Goal: Information Seeking & Learning: Learn about a topic

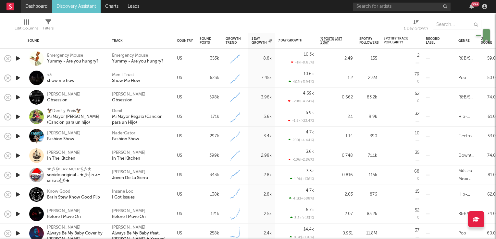
click at [35, 6] on link "Dashboard" at bounding box center [36, 6] width 31 height 13
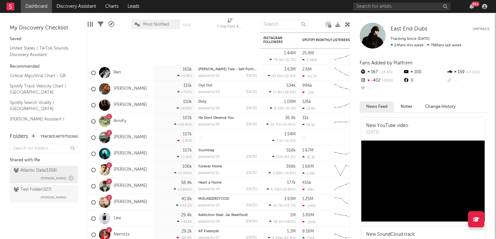
click at [59, 177] on span "[PERSON_NAME]" at bounding box center [54, 179] width 26 height 8
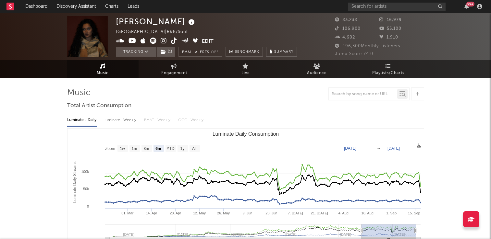
select select "6m"
click at [80, 6] on link "Discovery Assistant" at bounding box center [76, 6] width 49 height 13
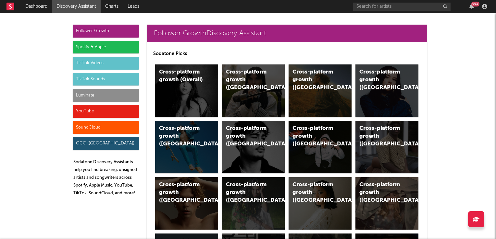
click at [101, 64] on div "TikTok Videos" at bounding box center [106, 63] width 66 height 13
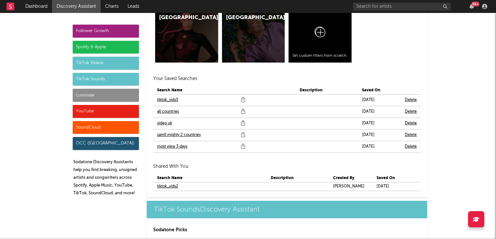
scroll to position [2241, 0]
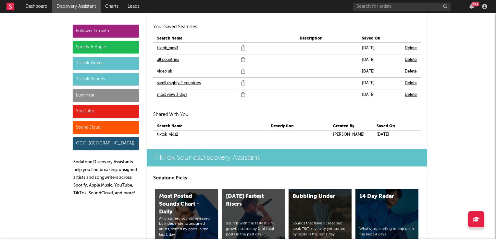
click at [162, 72] on link "video uk" at bounding box center [164, 72] width 15 height 8
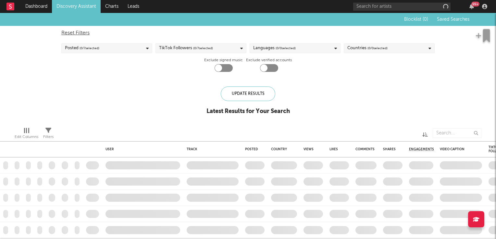
checkbox input "true"
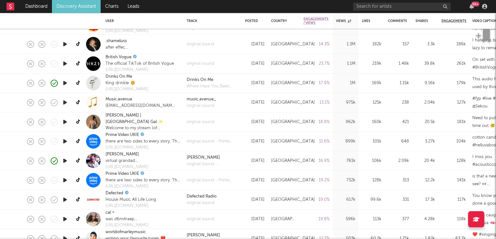
click at [65, 122] on icon "button" at bounding box center [65, 122] width 7 height 8
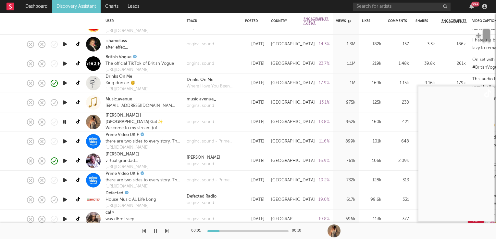
click at [65, 122] on icon "button" at bounding box center [65, 122] width 6 height 8
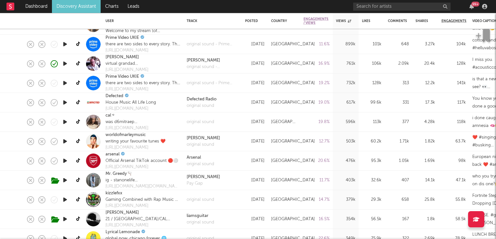
click at [65, 122] on icon "button" at bounding box center [65, 122] width 7 height 8
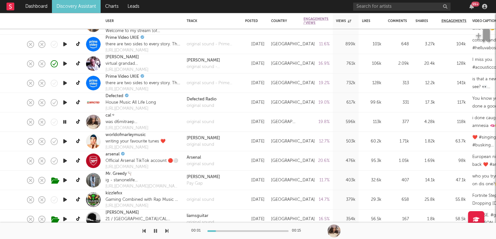
click at [65, 122] on icon "button" at bounding box center [65, 122] width 6 height 8
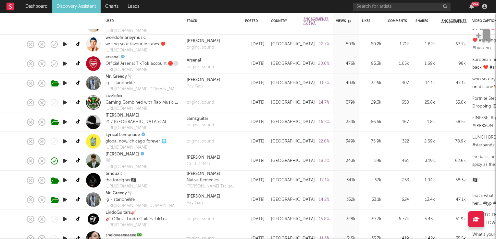
click at [65, 122] on icon "button" at bounding box center [65, 122] width 7 height 8
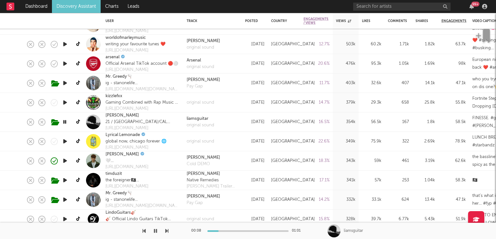
click at [65, 122] on icon "button" at bounding box center [65, 122] width 6 height 8
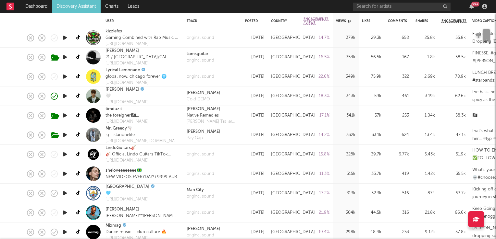
click at [66, 134] on icon "button" at bounding box center [65, 135] width 7 height 8
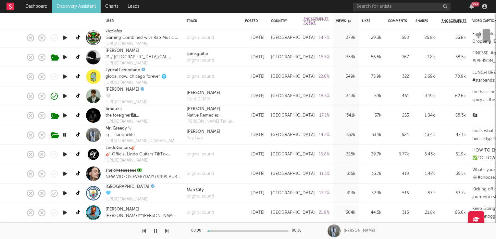
click at [66, 134] on icon "button" at bounding box center [65, 135] width 6 height 8
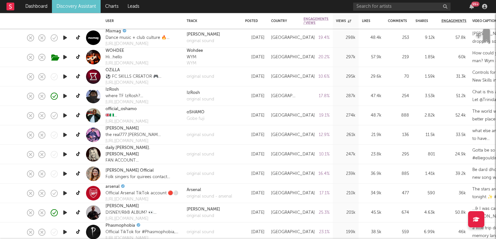
click at [63, 133] on icon "button" at bounding box center [65, 135] width 7 height 8
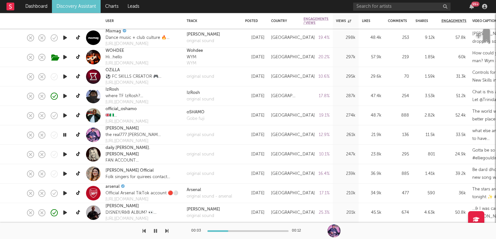
click at [63, 133] on icon "button" at bounding box center [65, 135] width 6 height 8
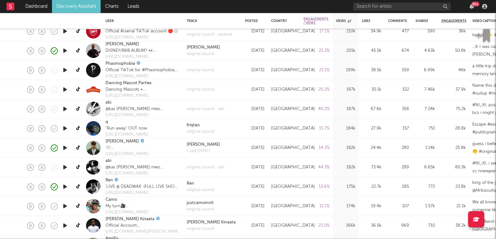
click at [66, 108] on icon "button" at bounding box center [65, 109] width 7 height 8
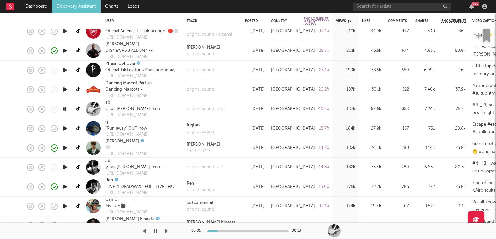
click at [66, 108] on icon "button" at bounding box center [65, 109] width 6 height 8
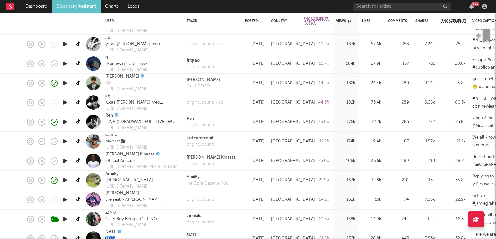
click at [65, 141] on icon "button" at bounding box center [65, 142] width 7 height 8
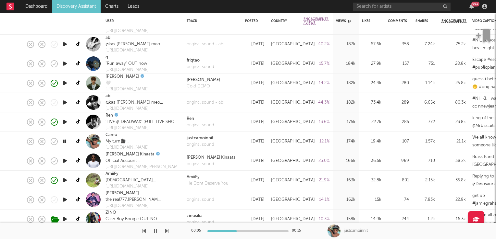
click at [65, 141] on icon "button" at bounding box center [65, 142] width 6 height 8
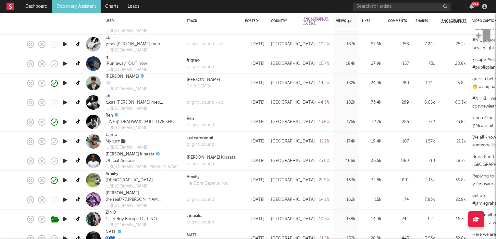
click at [63, 162] on icon "button" at bounding box center [65, 161] width 7 height 8
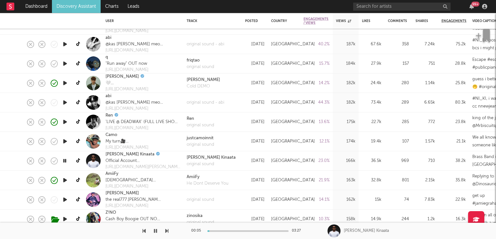
click at [63, 162] on icon "button" at bounding box center [65, 161] width 6 height 8
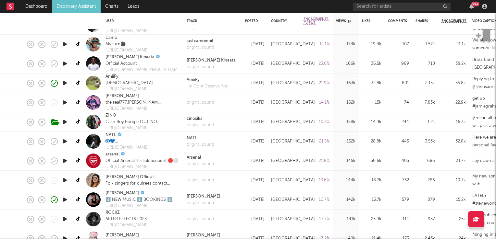
click at [65, 142] on icon "button" at bounding box center [65, 142] width 7 height 8
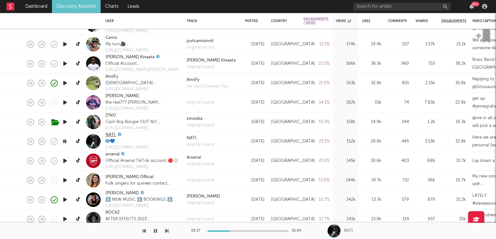
click at [113, 136] on link "NATI." at bounding box center [110, 135] width 11 height 6
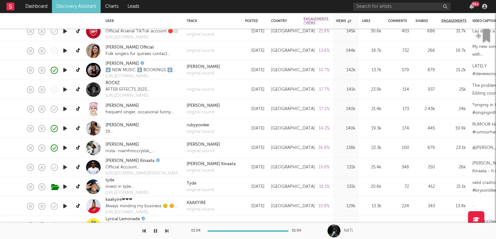
click at [62, 109] on icon "button" at bounding box center [65, 109] width 7 height 8
click at [62, 109] on icon "button" at bounding box center [65, 109] width 6 height 8
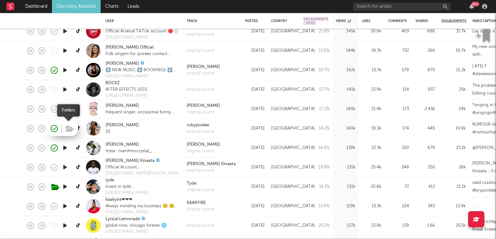
click at [64, 128] on span at bounding box center [69, 128] width 12 height 11
click at [70, 128] on icon "button" at bounding box center [70, 129] width 8 height 7
click at [127, 125] on link "RUBY POOLE" at bounding box center [121, 125] width 33 height 6
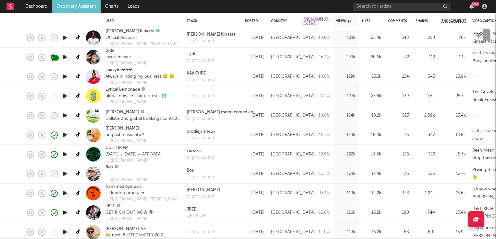
click at [114, 129] on link "brodie" at bounding box center [121, 129] width 33 height 6
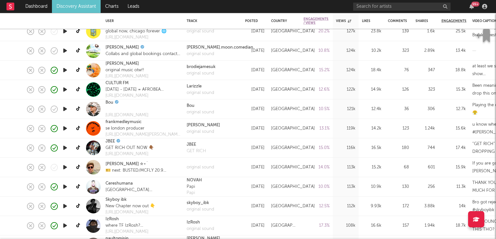
click at [64, 146] on icon "button" at bounding box center [65, 148] width 7 height 8
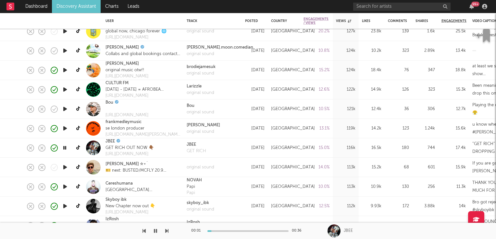
click at [65, 149] on icon "button" at bounding box center [65, 148] width 6 height 8
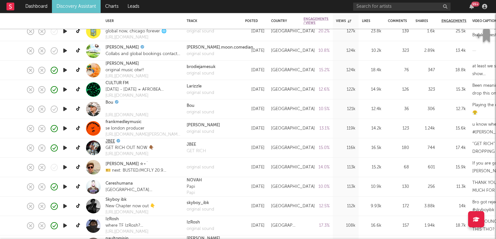
click at [111, 143] on link "JBEE" at bounding box center [109, 142] width 9 height 6
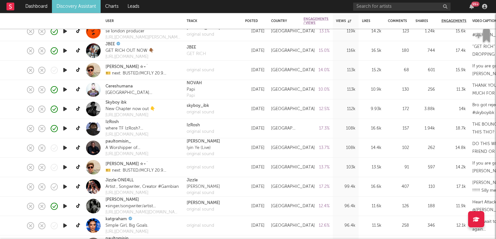
click at [66, 186] on icon "button" at bounding box center [65, 187] width 7 height 8
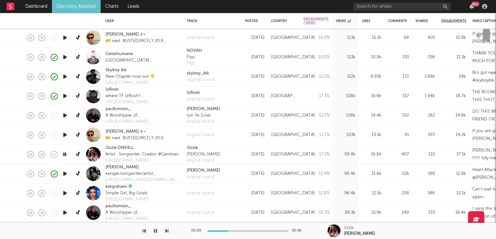
click at [65, 175] on icon "button" at bounding box center [65, 174] width 7 height 8
click at [65, 175] on icon "button" at bounding box center [65, 174] width 6 height 8
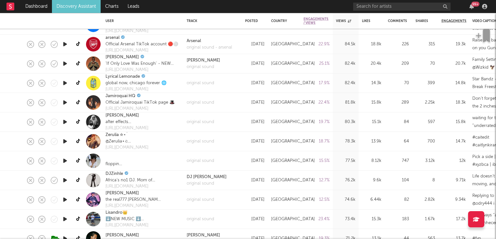
click at [65, 162] on icon "button" at bounding box center [65, 161] width 7 height 8
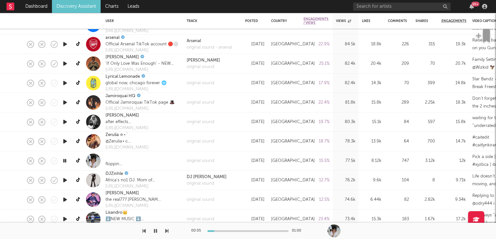
click at [114, 158] on div "️" at bounding box center [114, 158] width 18 height 6
click at [64, 159] on icon "button" at bounding box center [65, 161] width 6 height 8
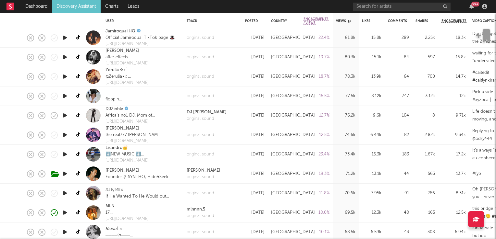
click at [65, 154] on icon "button" at bounding box center [65, 155] width 7 height 8
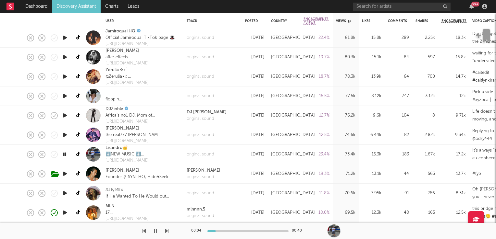
click at [65, 154] on icon "button" at bounding box center [65, 155] width 6 height 8
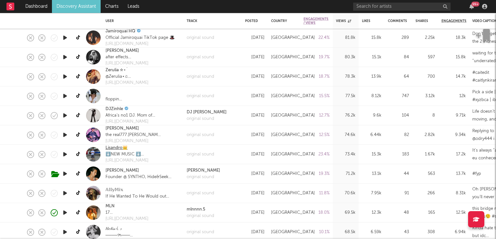
click at [116, 147] on link "Lisandro👑" at bounding box center [116, 148] width 22 height 6
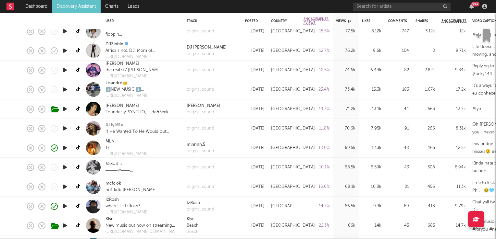
click at [64, 127] on icon "button" at bounding box center [65, 129] width 7 height 8
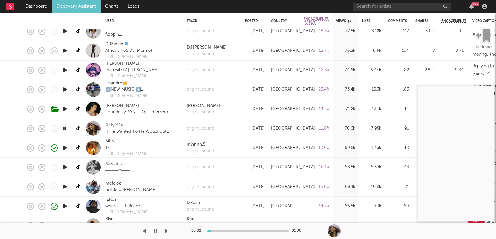
click at [64, 127] on icon "button" at bounding box center [65, 129] width 6 height 8
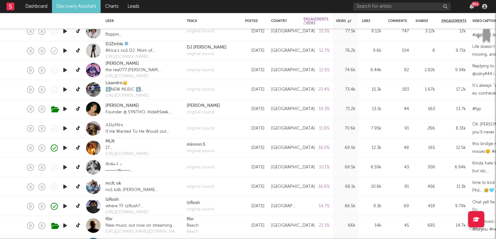
click at [63, 147] on icon "button" at bounding box center [65, 148] width 7 height 8
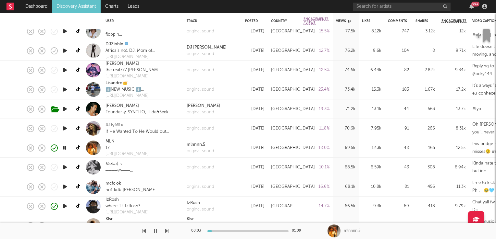
click at [63, 147] on icon "button" at bounding box center [65, 148] width 6 height 8
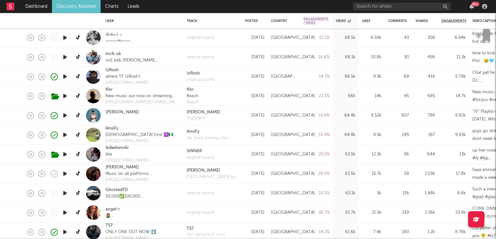
click at [66, 174] on icon "button" at bounding box center [65, 174] width 7 height 8
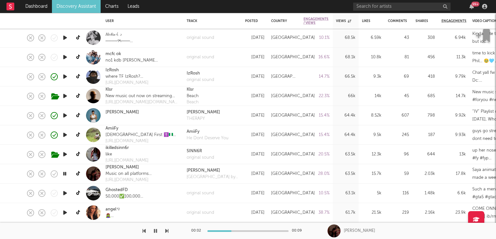
click at [66, 174] on icon "button" at bounding box center [65, 174] width 6 height 8
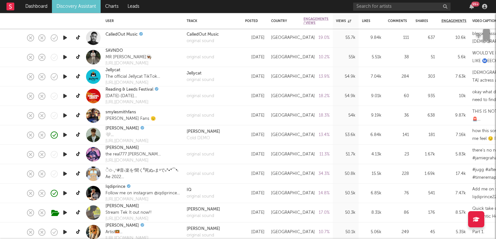
click at [66, 174] on icon "button" at bounding box center [65, 174] width 7 height 8
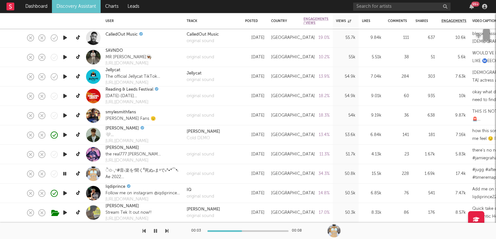
click at [66, 174] on icon "button" at bounding box center [65, 174] width 6 height 8
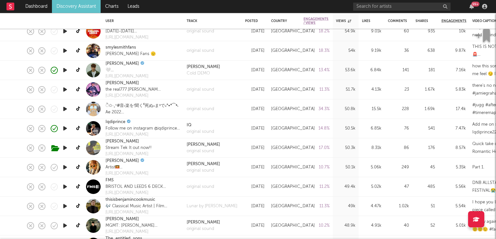
click at [64, 148] on icon "button" at bounding box center [65, 148] width 7 height 8
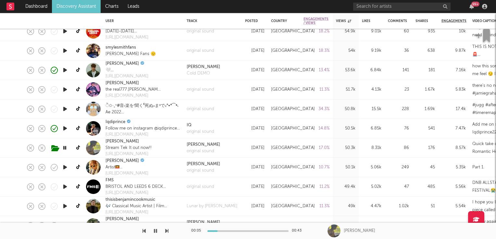
click at [64, 148] on icon "button" at bounding box center [65, 148] width 6 height 8
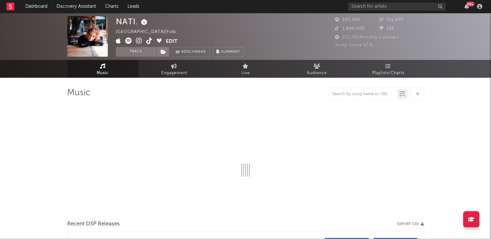
select select "6m"
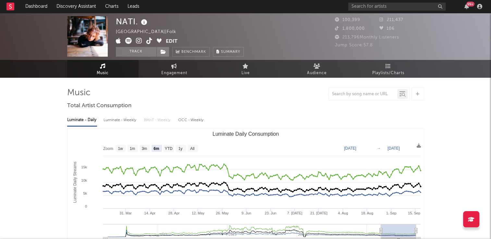
click at [151, 40] on icon at bounding box center [149, 41] width 6 height 6
click at [130, 50] on button "Track" at bounding box center [136, 52] width 41 height 10
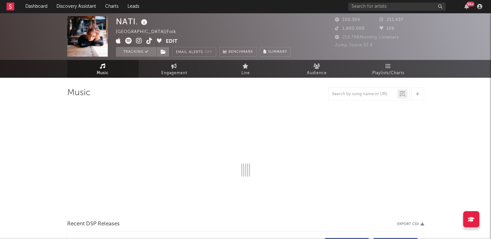
select select "6m"
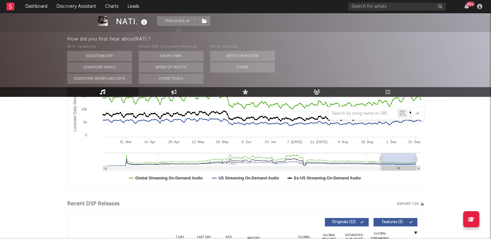
scroll to position [259, 0]
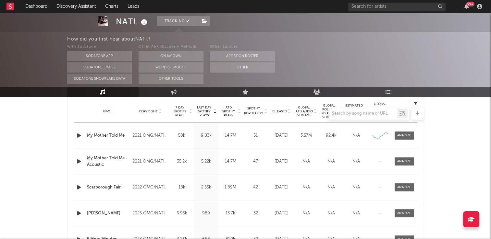
click at [159, 109] on div at bounding box center [245, 113] width 357 height 13
click at [229, 69] on button "Other" at bounding box center [242, 67] width 65 height 10
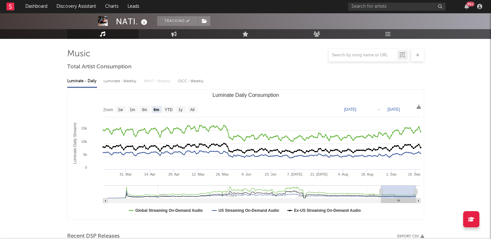
scroll to position [0, 0]
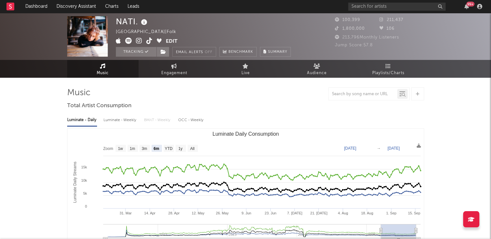
click at [122, 73] on link "Music" at bounding box center [102, 69] width 71 height 18
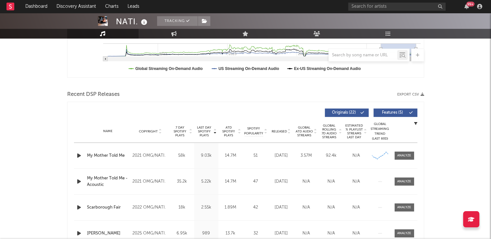
scroll to position [227, 0]
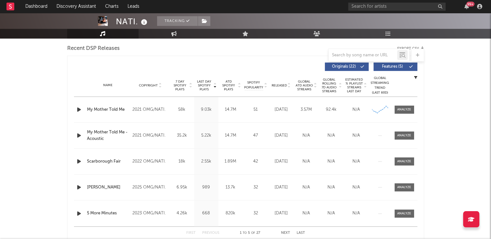
click at [160, 86] on icon at bounding box center [159, 87] width 3 height 3
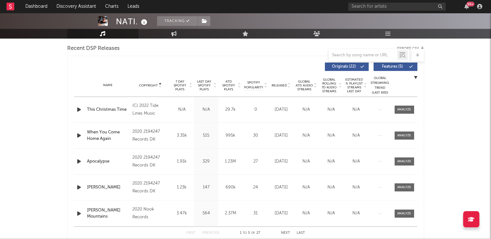
click at [160, 86] on icon at bounding box center [159, 87] width 3 height 3
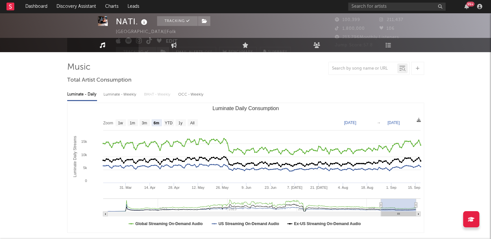
scroll to position [0, 0]
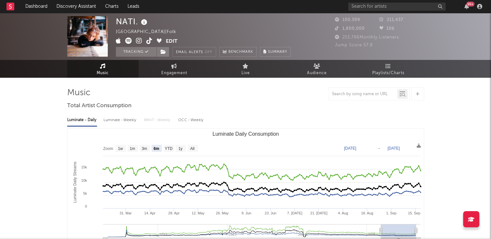
click at [144, 23] on icon at bounding box center [143, 22] width 9 height 9
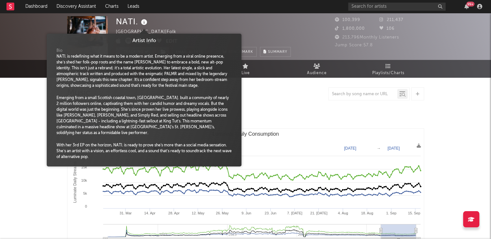
click at [289, 98] on div at bounding box center [245, 94] width 357 height 13
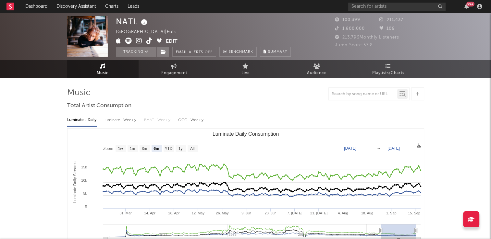
click at [149, 43] on icon at bounding box center [149, 41] width 6 height 6
click at [162, 53] on icon at bounding box center [164, 52] width 6 height 5
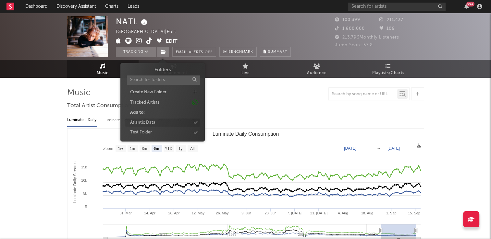
click at [154, 120] on div "Atlantic Data" at bounding box center [142, 123] width 25 height 6
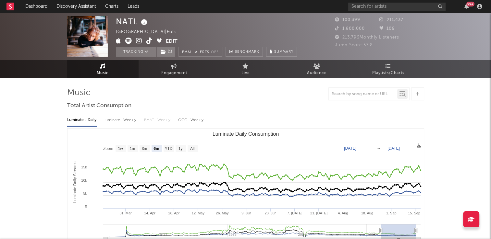
click at [232, 25] on div "NATI. United Kingdom | Folk Edit Tracking ( 1 ) Email Alerts Off Benchmark Summ…" at bounding box center [206, 36] width 181 height 41
drag, startPoint x: 178, startPoint y: 70, endPoint x: 171, endPoint y: 74, distance: 8.1
click at [178, 70] on span "Engagement" at bounding box center [174, 73] width 26 height 8
select select "1w"
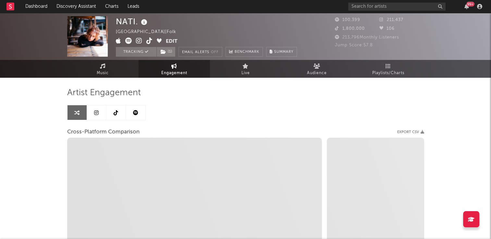
click at [113, 111] on link at bounding box center [115, 112] width 19 height 15
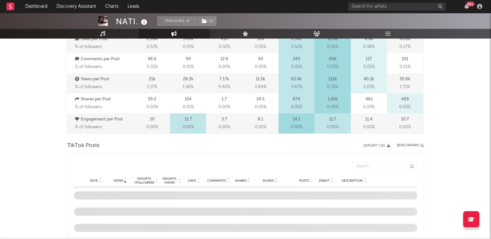
select select "6m"
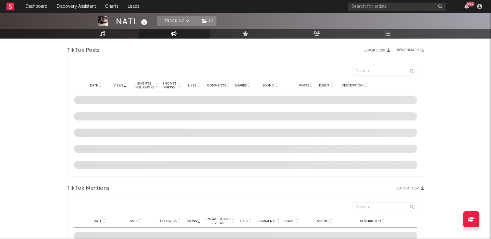
scroll to position [259, 0]
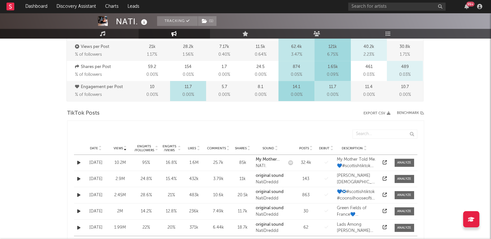
click at [100, 146] on icon at bounding box center [100, 147] width 3 height 3
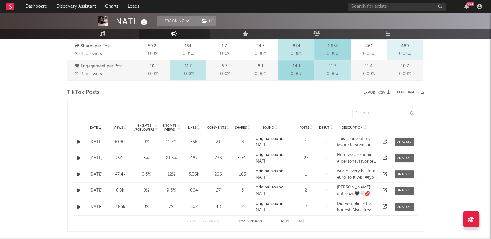
scroll to position [292, 0]
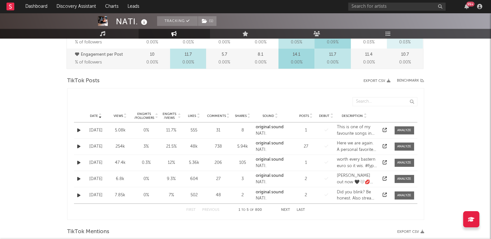
click at [284, 211] on button "Next" at bounding box center [285, 211] width 9 height 4
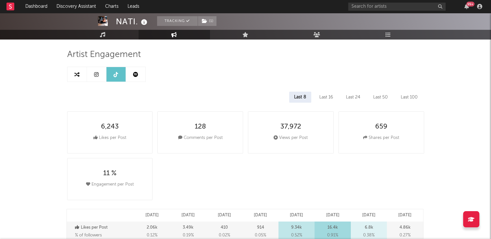
scroll to position [0, 0]
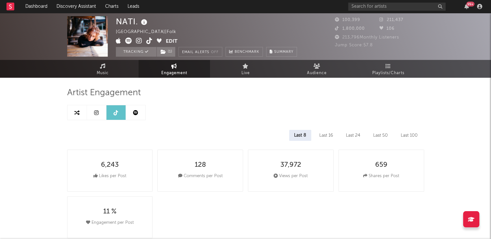
drag, startPoint x: 175, startPoint y: 67, endPoint x: 140, endPoint y: 89, distance: 40.8
click at [175, 67] on icon at bounding box center [174, 66] width 6 height 5
select select "1m"
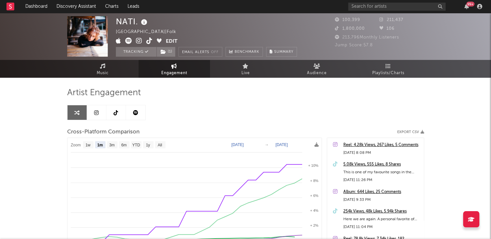
click at [118, 116] on link at bounding box center [115, 112] width 19 height 15
select select "6m"
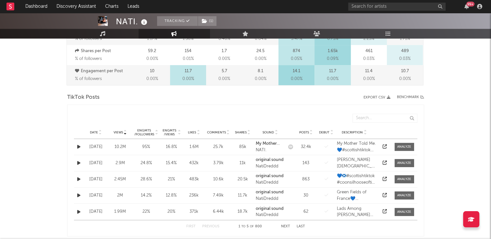
scroll to position [324, 0]
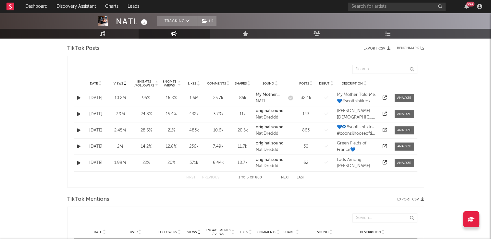
click at [99, 82] on icon at bounding box center [100, 82] width 3 height 3
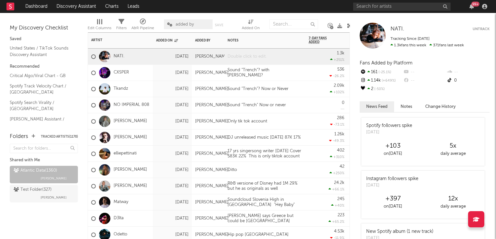
click at [247, 58] on div at bounding box center [264, 57] width 81 height 16
click at [264, 59] on div "Scottish folk singer 19sep 215K 21% with cover used tobe famous?" at bounding box center [264, 58] width 81 height 18
click at [311, 102] on div "0" at bounding box center [326, 105] width 36 height 16
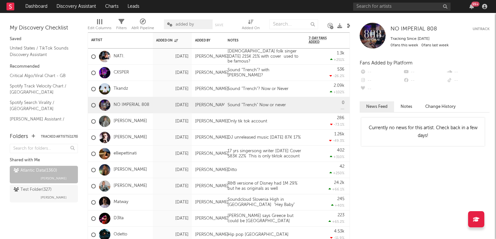
click at [348, 27] on icon at bounding box center [349, 25] width 5 height 5
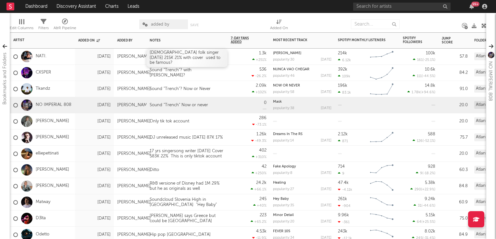
click at [219, 58] on div "Scottish folk singer 19sep 215K 21% with cover used to be famous?" at bounding box center [186, 58] width 81 height 18
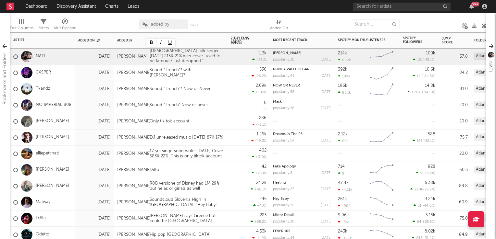
click at [236, 105] on div "0" at bounding box center [249, 105] width 36 height 16
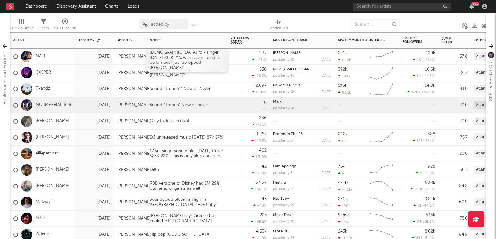
click at [192, 54] on div "Scottish folk singer 19sep 215K 21% with cover used to be famous? just deropped…" at bounding box center [186, 60] width 81 height 23
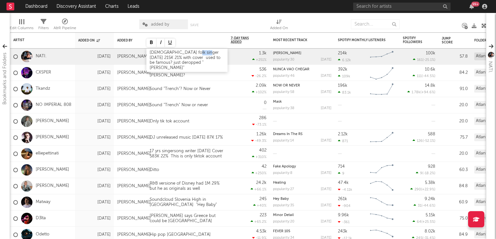
click at [191, 53] on div "Scottish folk singer 19sep 215K 21% with cover used to be famous? just deropped…" at bounding box center [186, 60] width 81 height 23
click at [236, 120] on div "286 -73.1 %" at bounding box center [249, 122] width 36 height 16
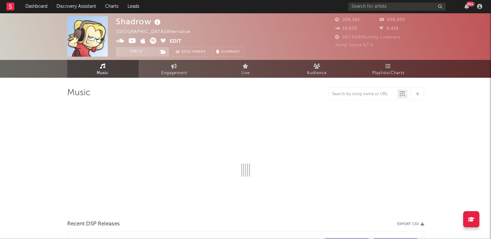
select select "6m"
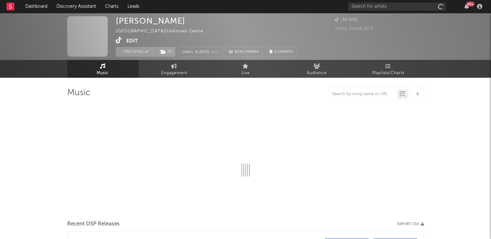
select select "1w"
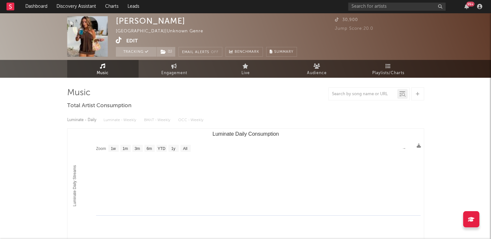
click at [121, 43] on icon at bounding box center [119, 40] width 6 height 6
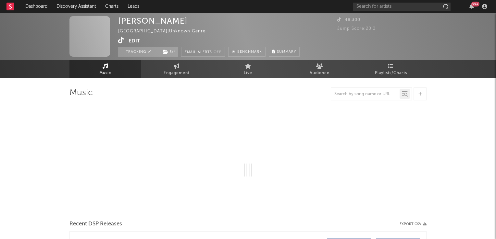
select select "1w"
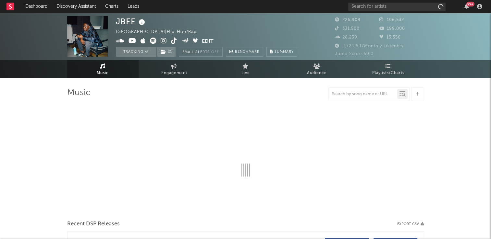
select select "6m"
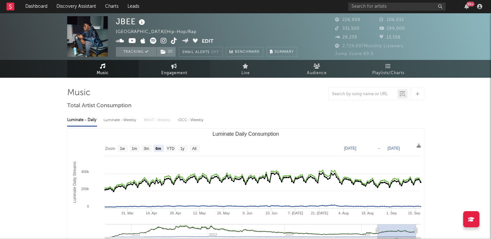
click at [178, 68] on link "Engagement" at bounding box center [174, 69] width 71 height 18
select select "1w"
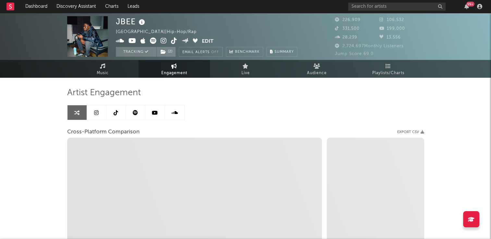
click at [117, 114] on icon at bounding box center [116, 112] width 5 height 5
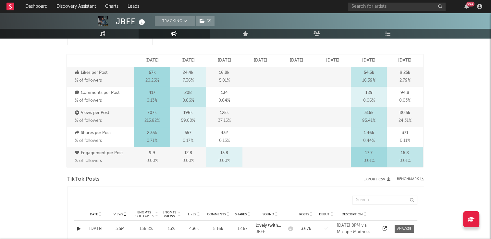
select select "6m"
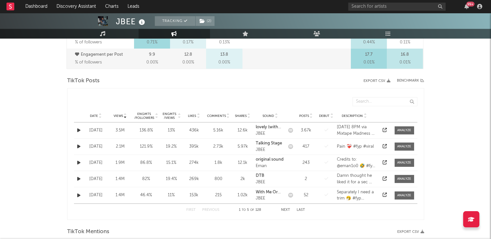
click at [100, 114] on icon at bounding box center [100, 115] width 3 height 3
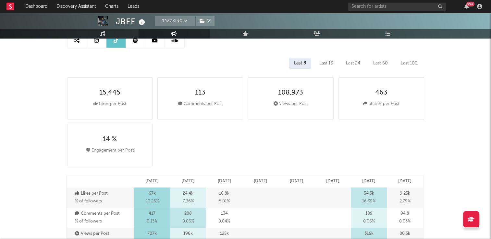
scroll to position [0, 0]
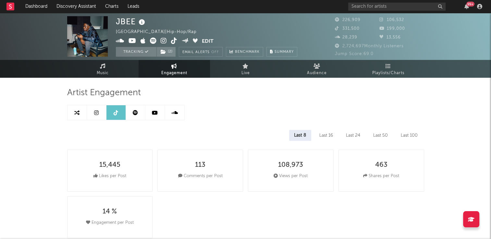
click at [173, 42] on icon at bounding box center [174, 41] width 6 height 6
click at [153, 40] on icon at bounding box center [153, 41] width 6 height 6
click at [182, 69] on link "Engagement" at bounding box center [174, 69] width 71 height 18
select select "1m"
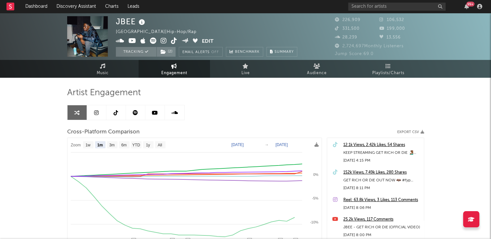
click at [135, 115] on icon at bounding box center [135, 112] width 5 height 5
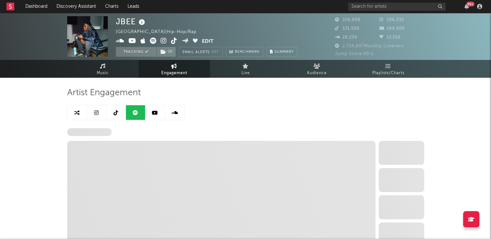
select select "6m"
select select "1w"
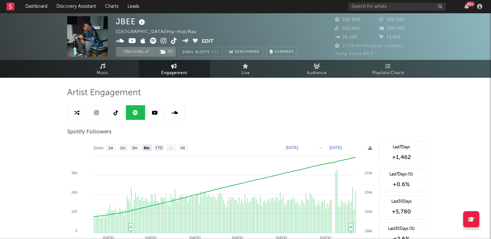
click at [173, 117] on link at bounding box center [174, 112] width 19 height 15
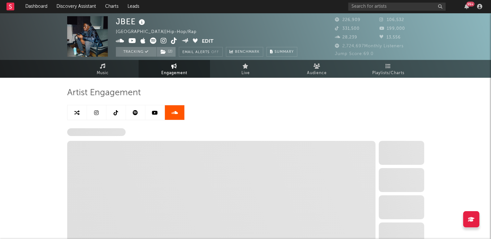
select select "6m"
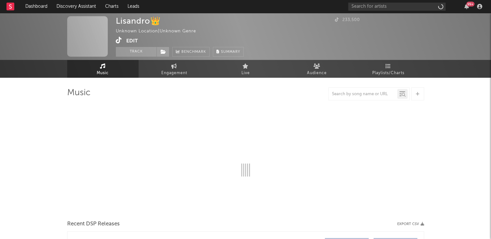
select select "1w"
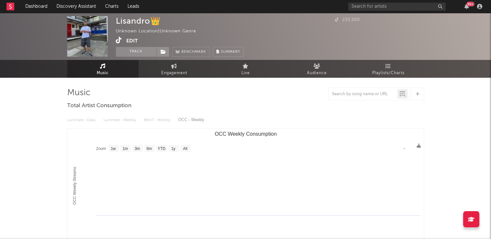
click at [118, 41] on icon at bounding box center [119, 40] width 6 height 6
